Goal: Information Seeking & Learning: Learn about a topic

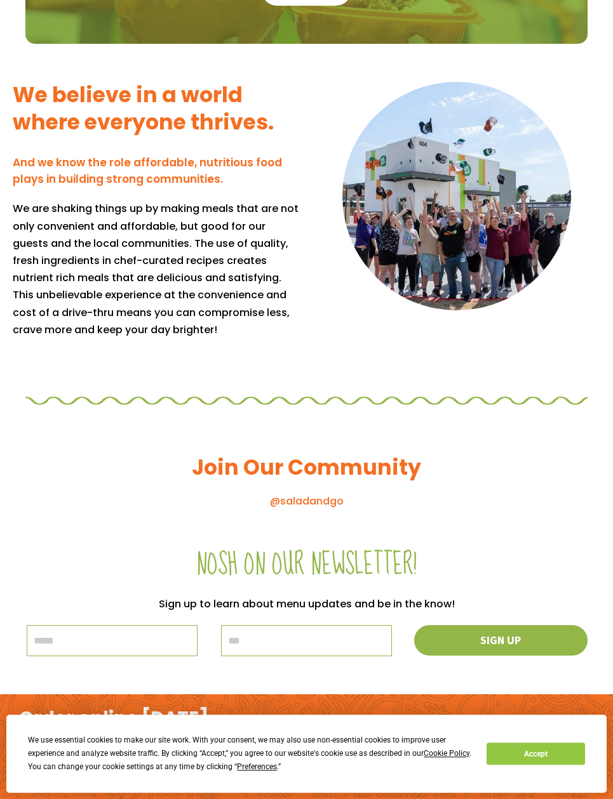
scroll to position [863, 0]
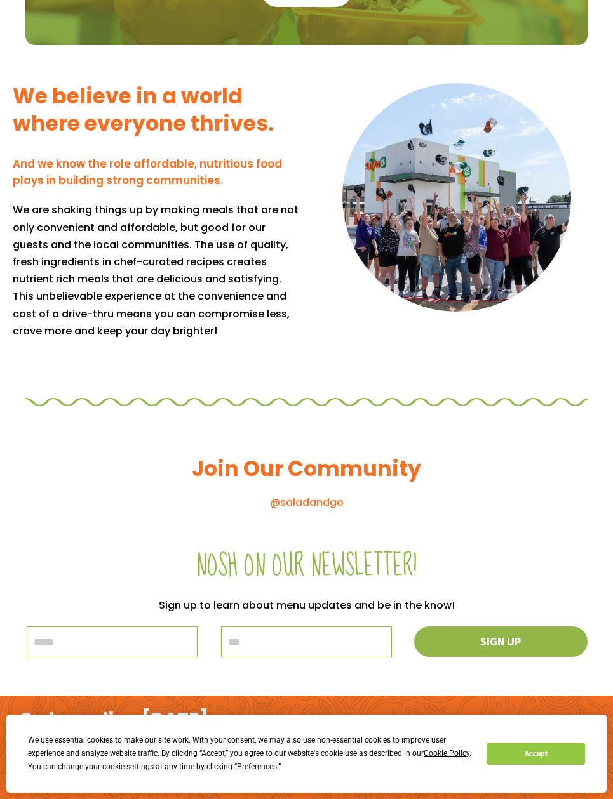
click at [522, 752] on button "Accept" at bounding box center [535, 754] width 98 height 22
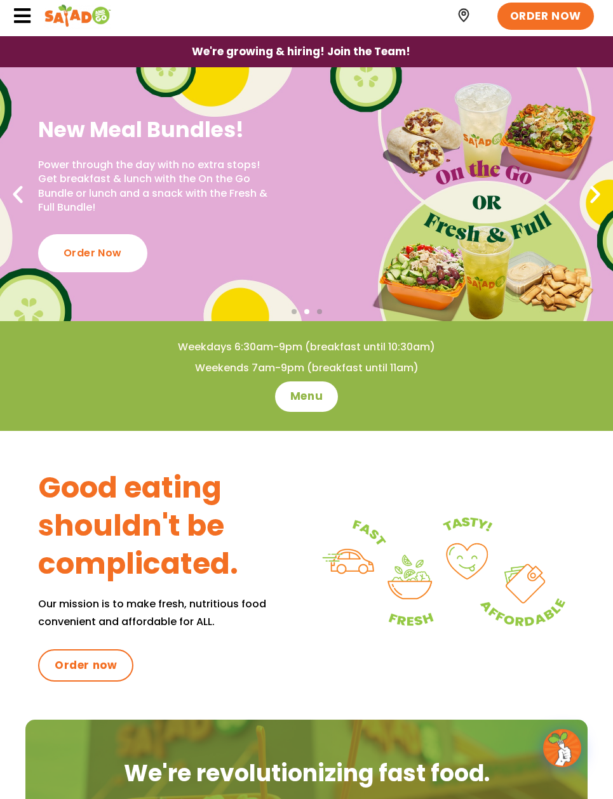
scroll to position [0, 0]
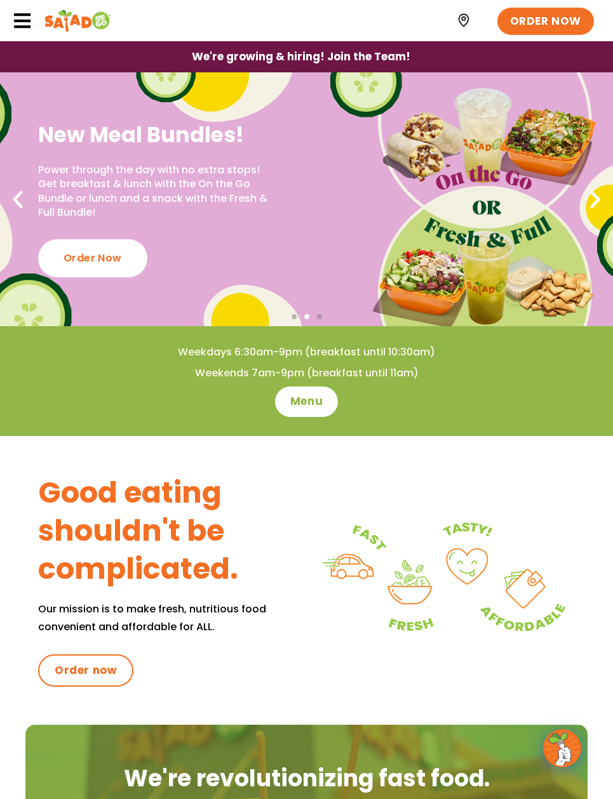
click at [314, 403] on span "Menu" at bounding box center [306, 401] width 32 height 15
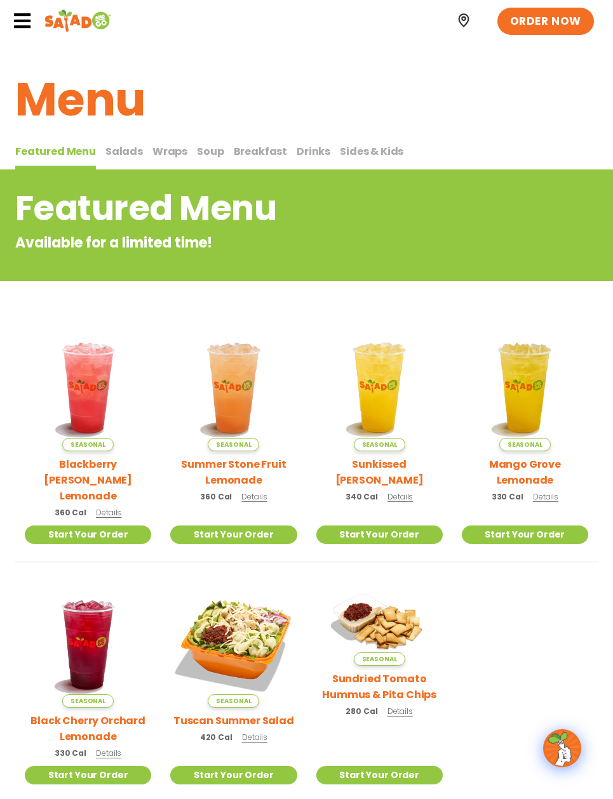
click at [129, 159] on button "Salads Salads" at bounding box center [123, 156] width 37 height 27
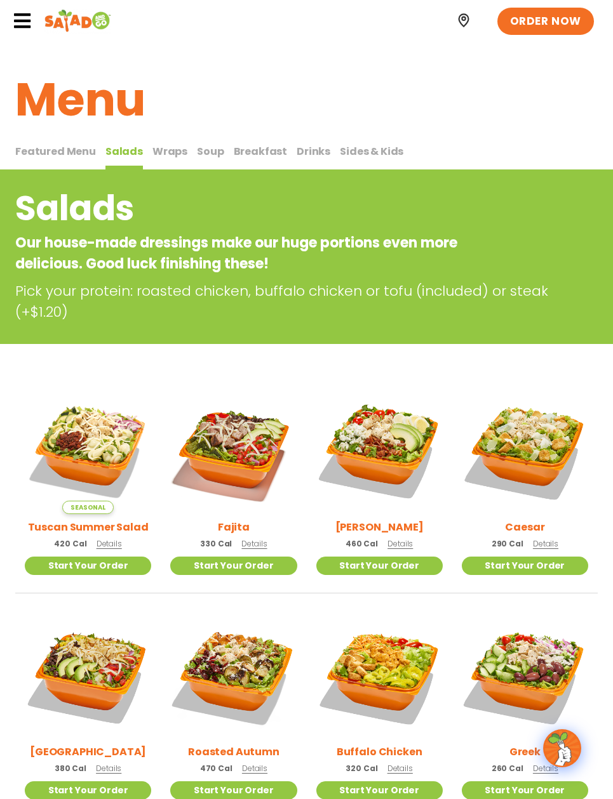
click at [156, 156] on span "Wraps" at bounding box center [169, 151] width 35 height 15
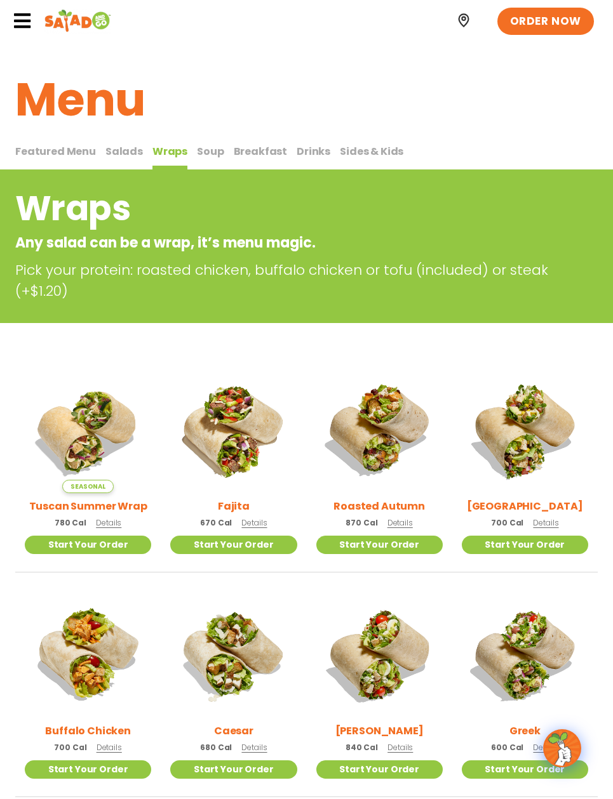
click at [198, 157] on span "Soup" at bounding box center [210, 151] width 27 height 15
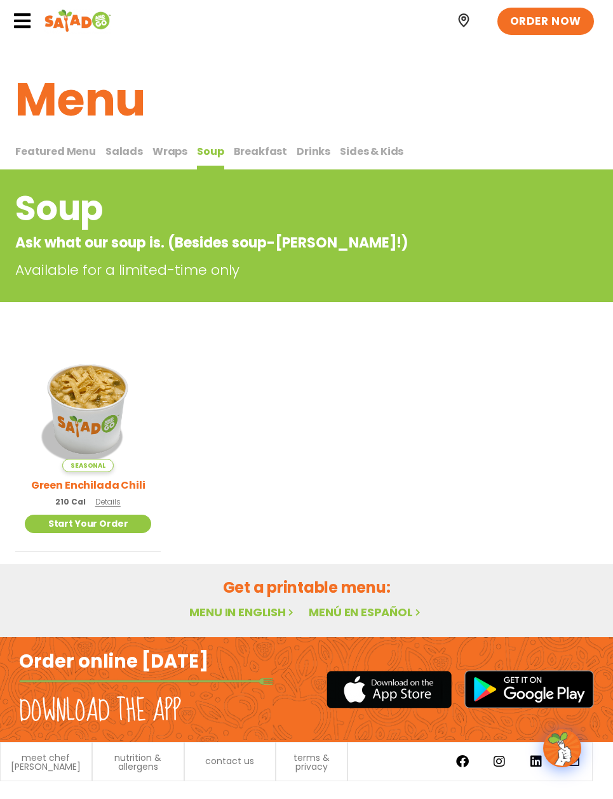
click at [255, 148] on span "Breakfast" at bounding box center [261, 151] width 54 height 15
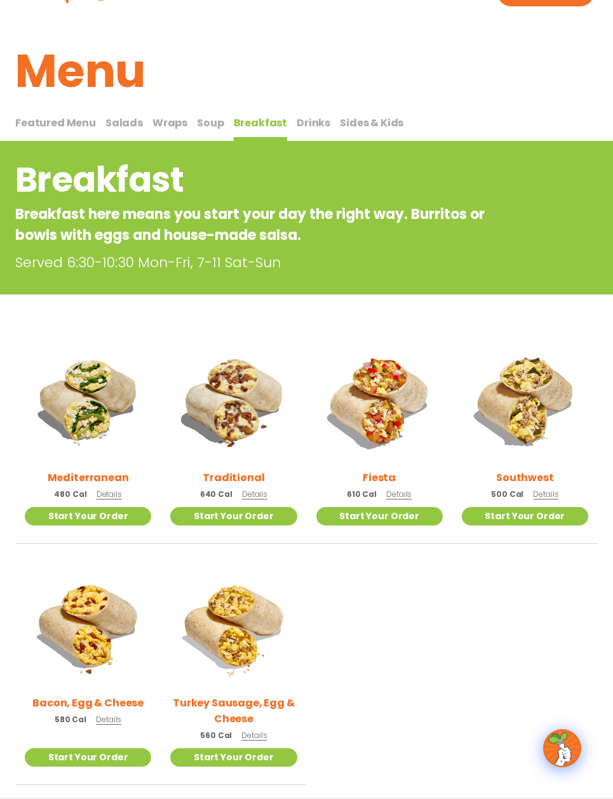
scroll to position [30, 0]
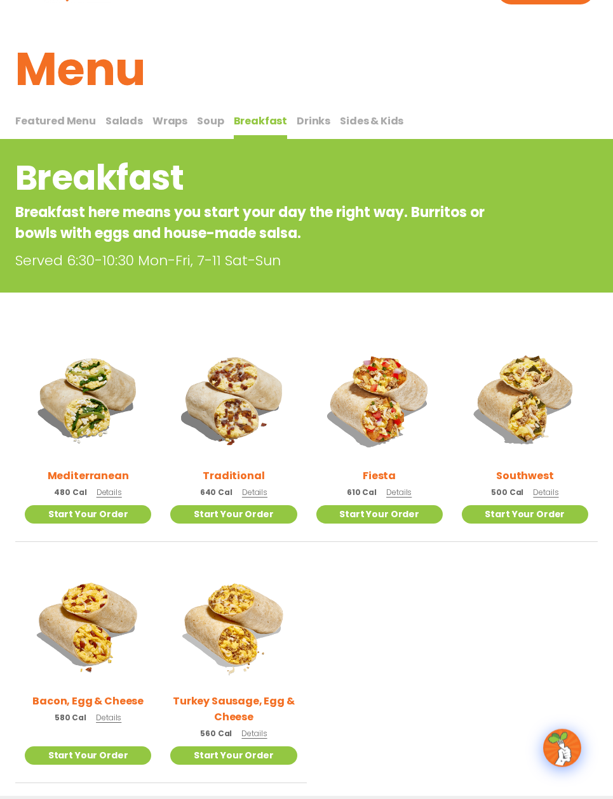
click at [305, 121] on span "Drinks" at bounding box center [313, 121] width 34 height 15
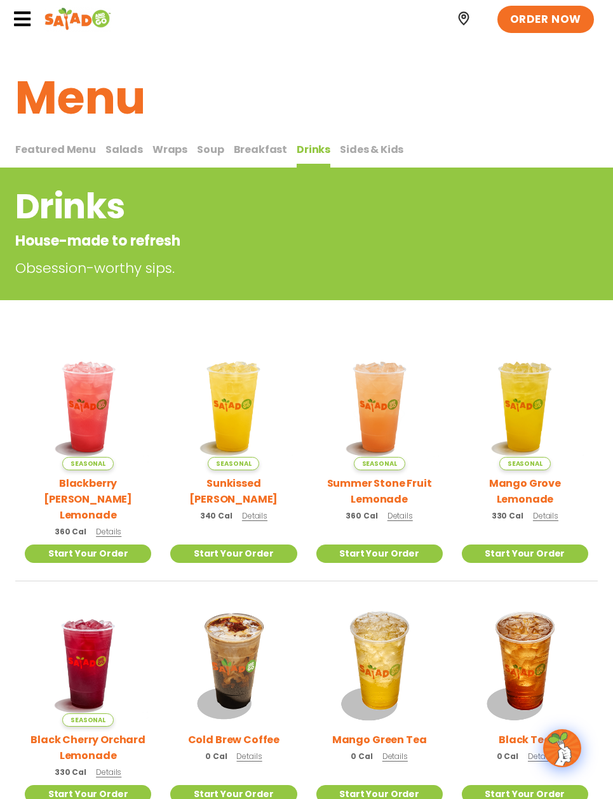
scroll to position [1, 0]
click at [327, 178] on div "Drinks House-made to refresh Obsession-worthy sips." at bounding box center [306, 234] width 613 height 133
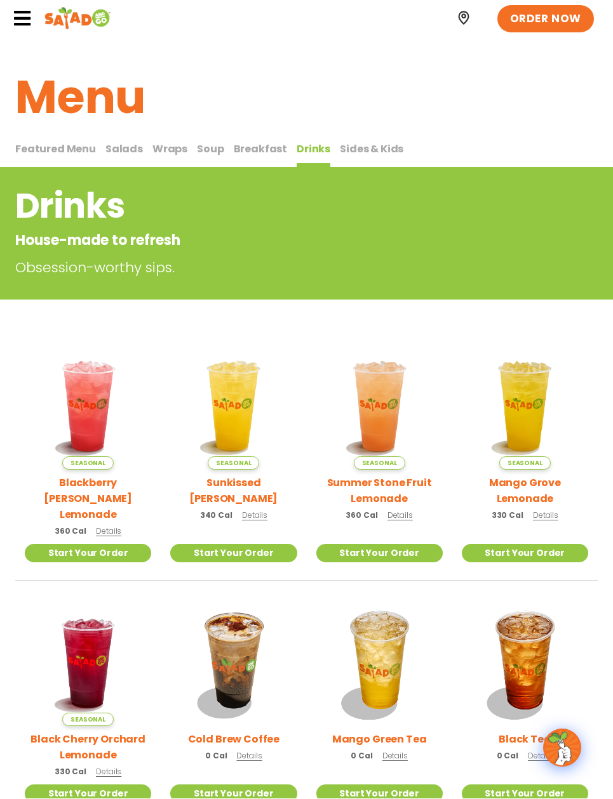
scroll to position [0, 0]
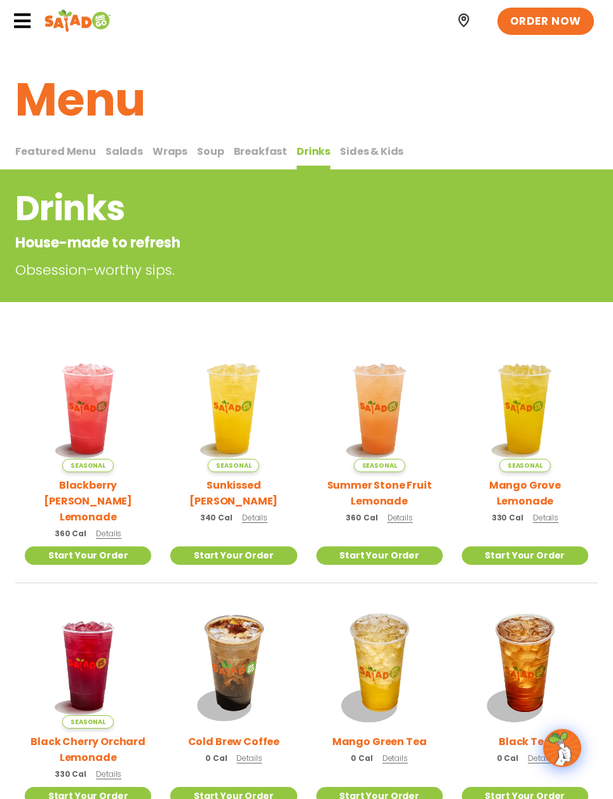
click at [357, 169] on div "Drinks House-made to refresh Obsession-worthy sips." at bounding box center [306, 235] width 613 height 133
click at [365, 169] on div "Drinks House-made to refresh Obsession-worthy sips." at bounding box center [306, 235] width 613 height 133
click at [358, 164] on button "Sides & Kids Sides & Kids" at bounding box center [371, 156] width 63 height 27
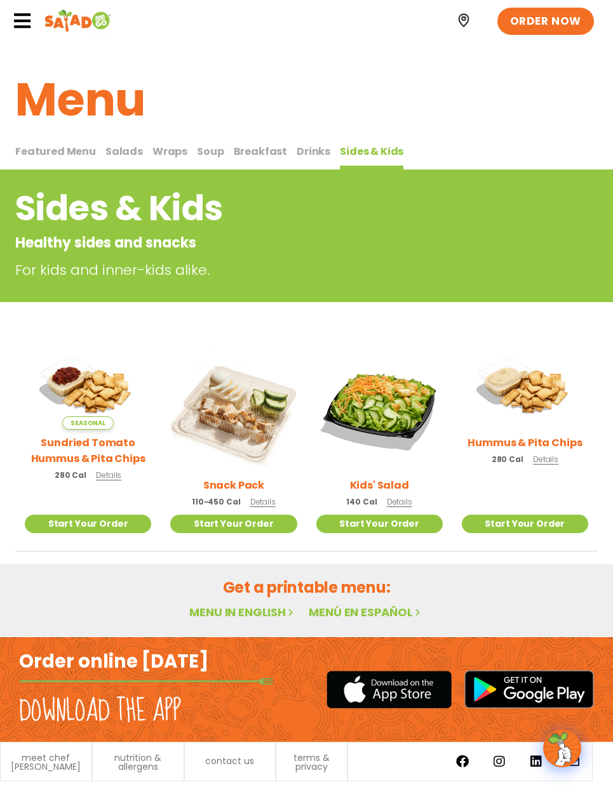
click at [22, 29] on icon at bounding box center [22, 20] width 19 height 19
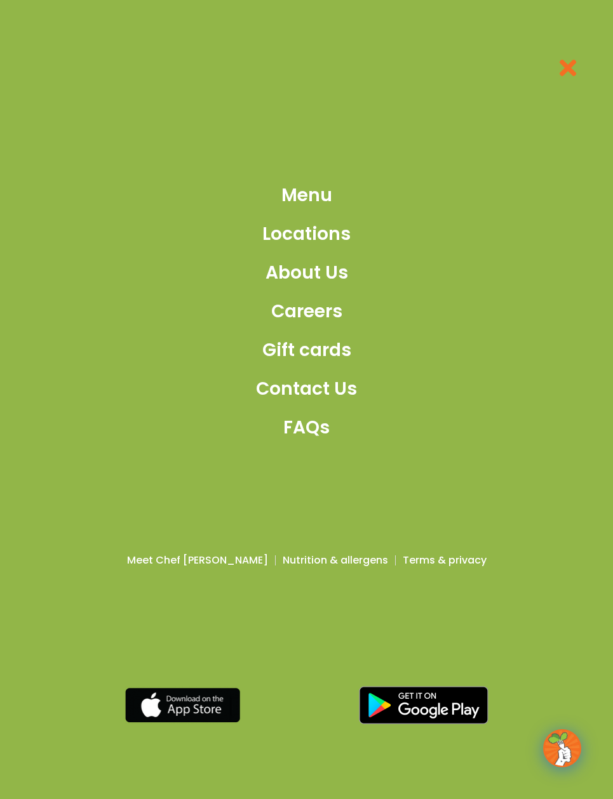
click at [577, 70] on icon at bounding box center [567, 68] width 24 height 24
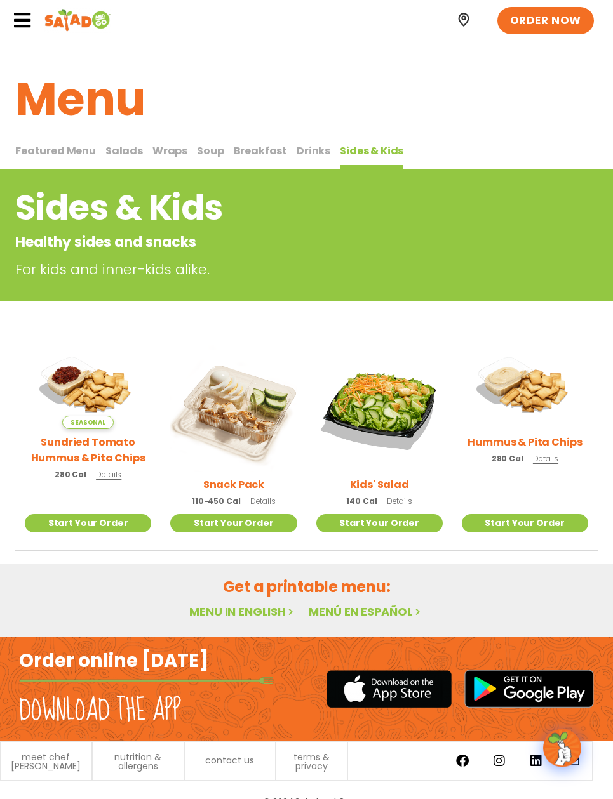
scroll to position [23, 0]
